Goal: Find specific page/section

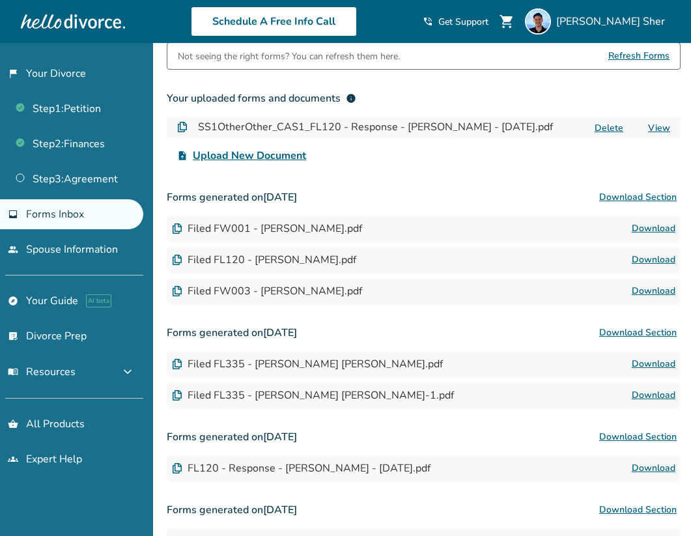
click at [367, 172] on div "Not seeing the right forms? You can refresh them here. Refresh Forms Your uploa…" at bounding box center [424, 423] width 514 height 762
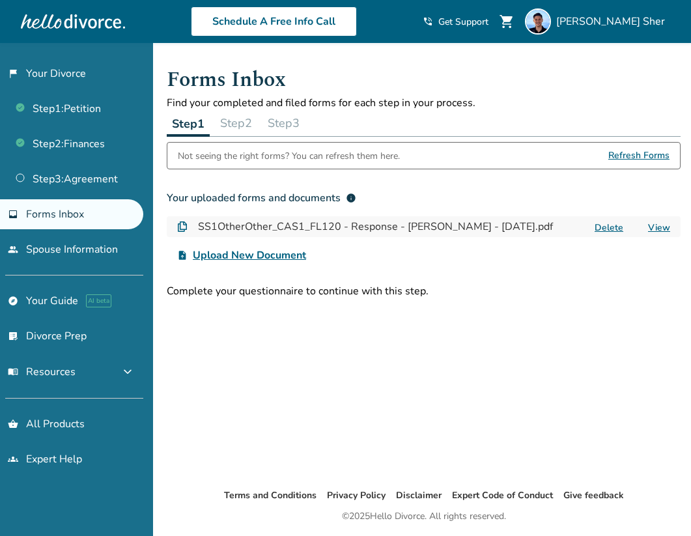
scroll to position [100, 0]
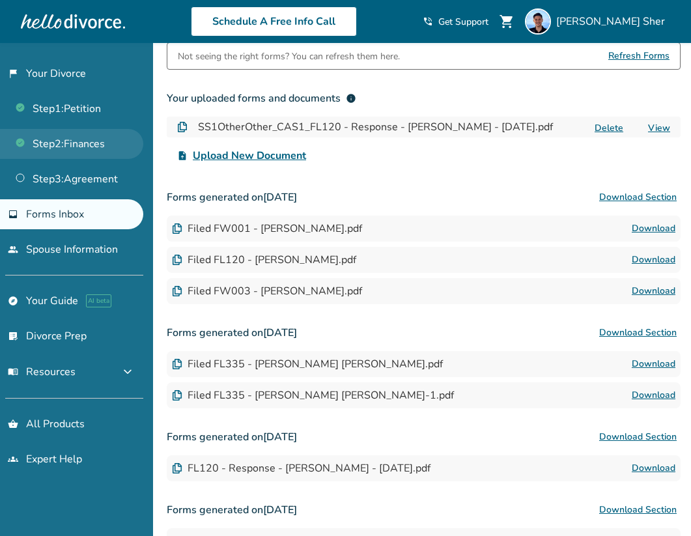
click at [87, 156] on link "Step 2 : Finances" at bounding box center [71, 144] width 143 height 30
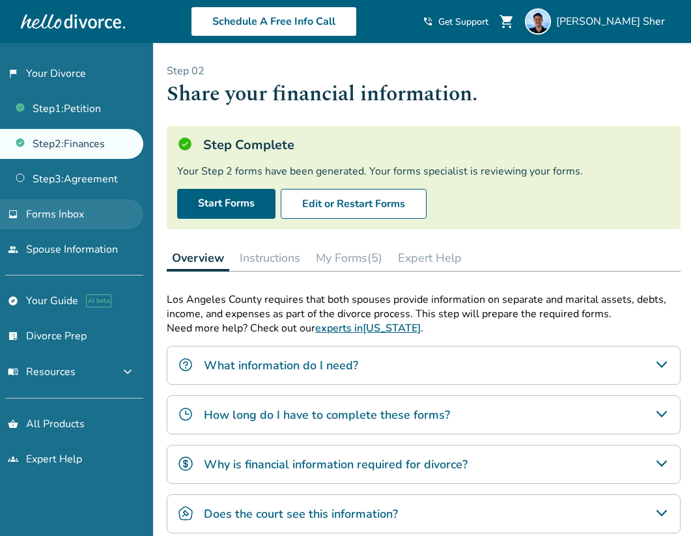
click at [79, 201] on link "inbox Forms Inbox" at bounding box center [71, 214] width 143 height 30
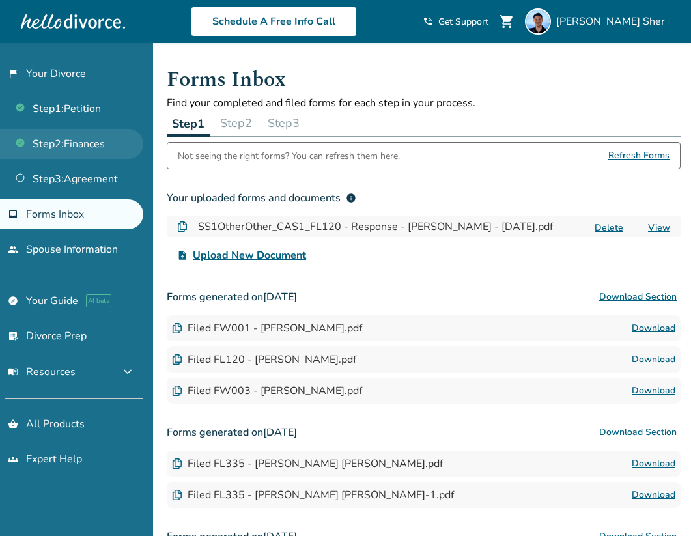
click at [80, 139] on link "Step 2 : Finances" at bounding box center [71, 144] width 143 height 30
